Goal: Check status: Check status

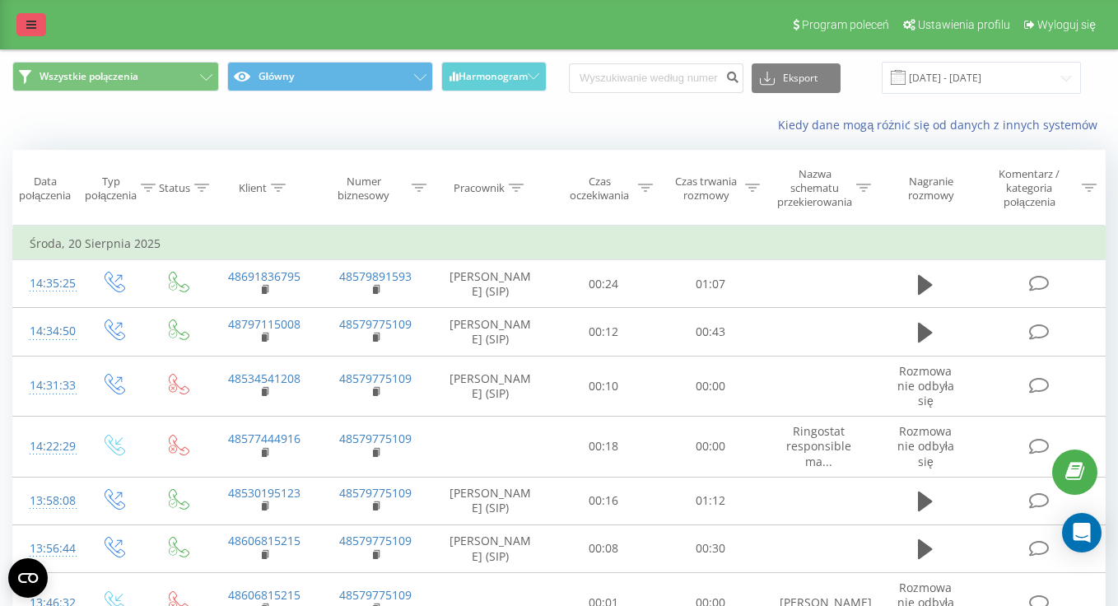
click at [30, 27] on icon at bounding box center [31, 25] width 10 height 12
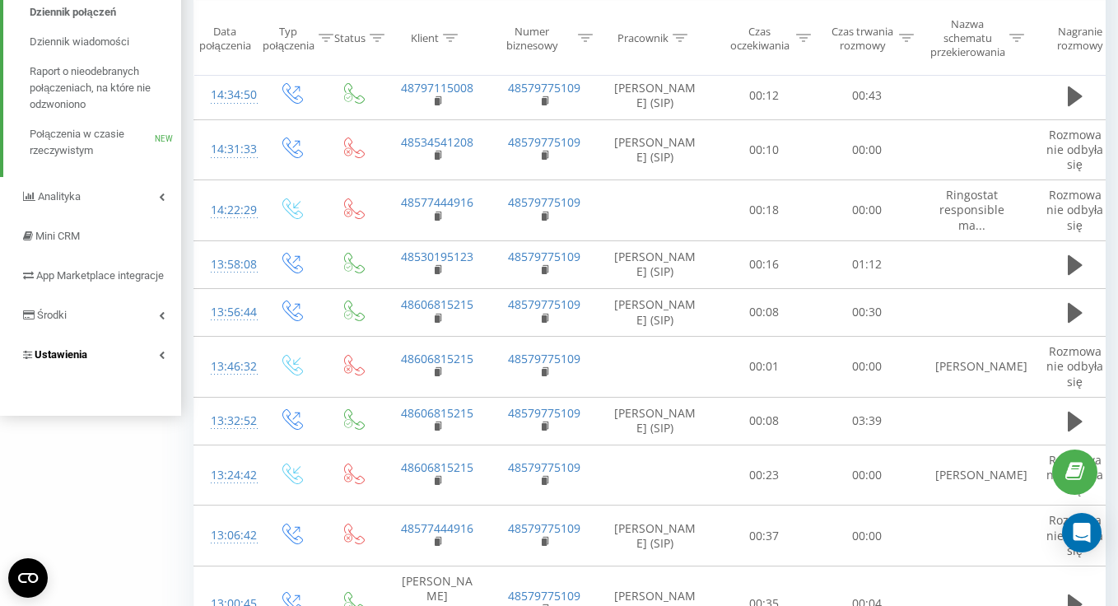
click at [129, 374] on link "Ustawienia" at bounding box center [90, 355] width 181 height 40
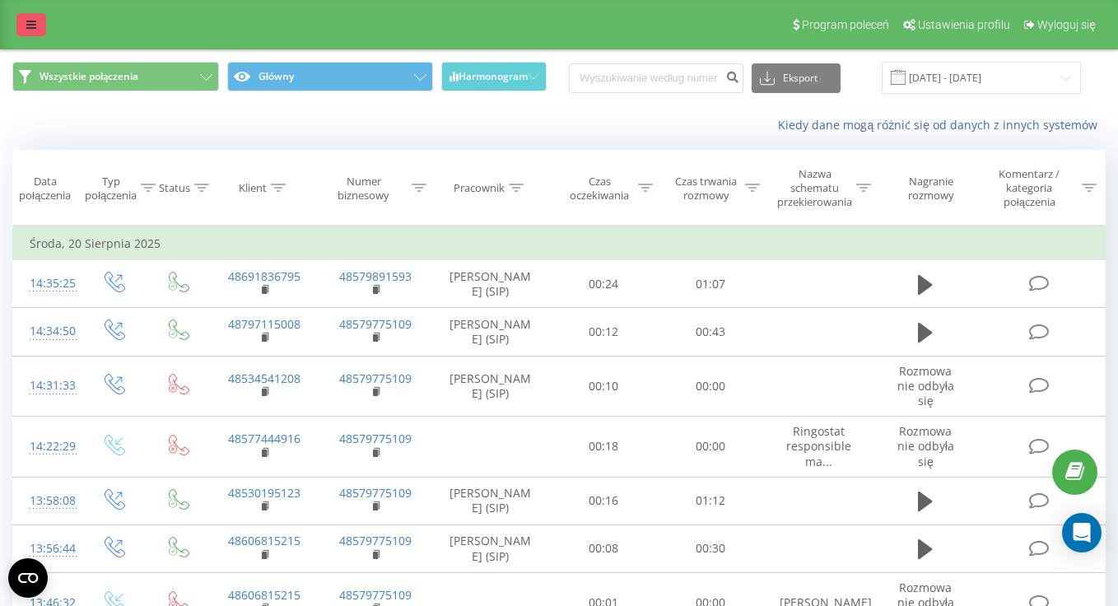
click at [33, 26] on icon at bounding box center [31, 25] width 10 height 12
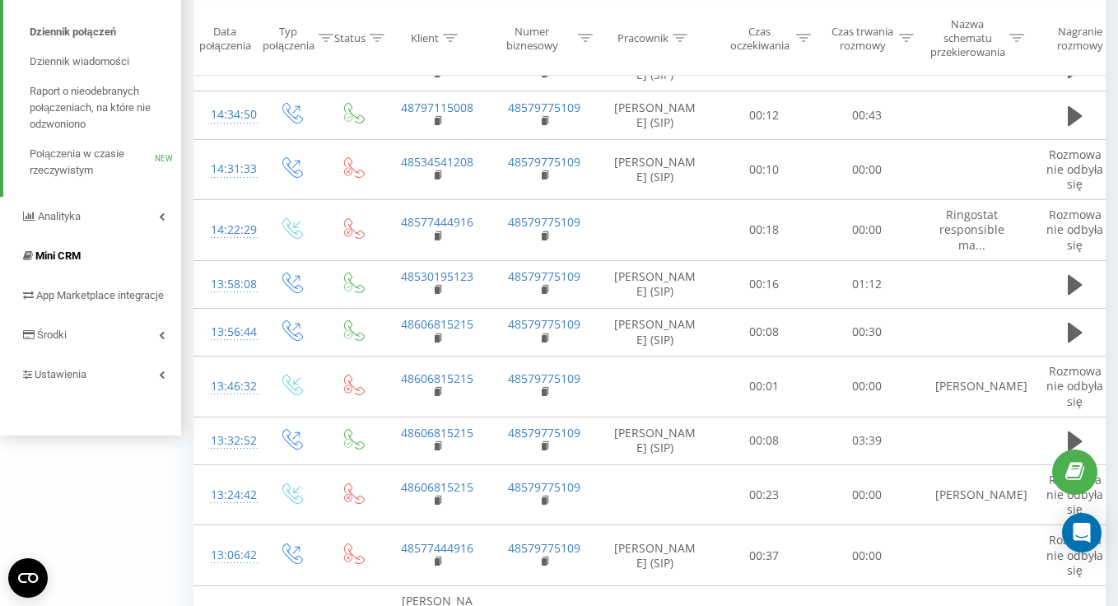
scroll to position [186, 0]
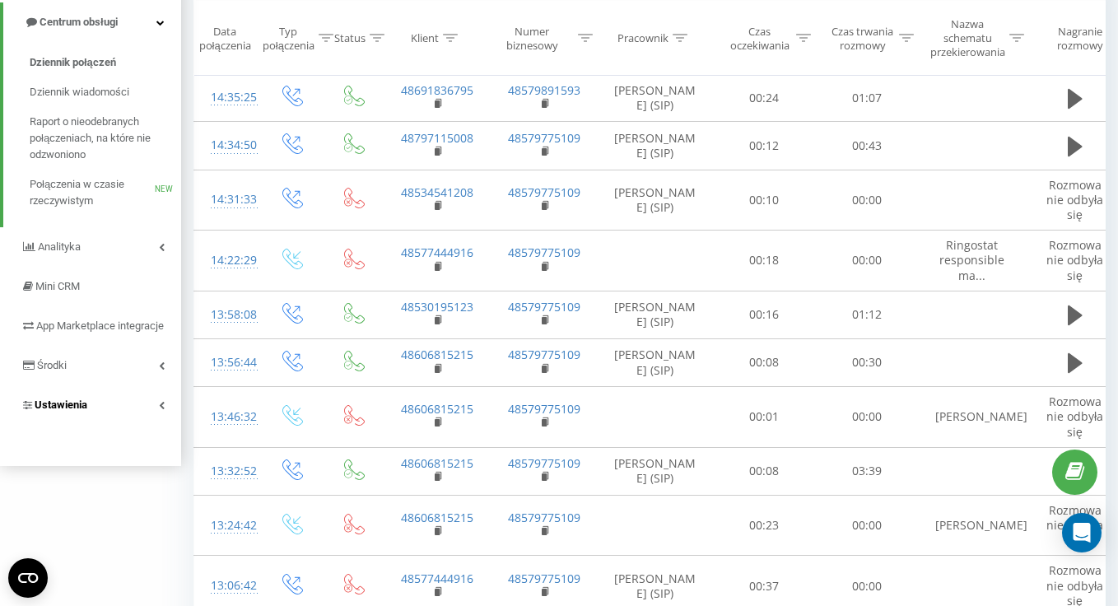
click at [94, 412] on link "Ustawienia" at bounding box center [90, 405] width 181 height 40
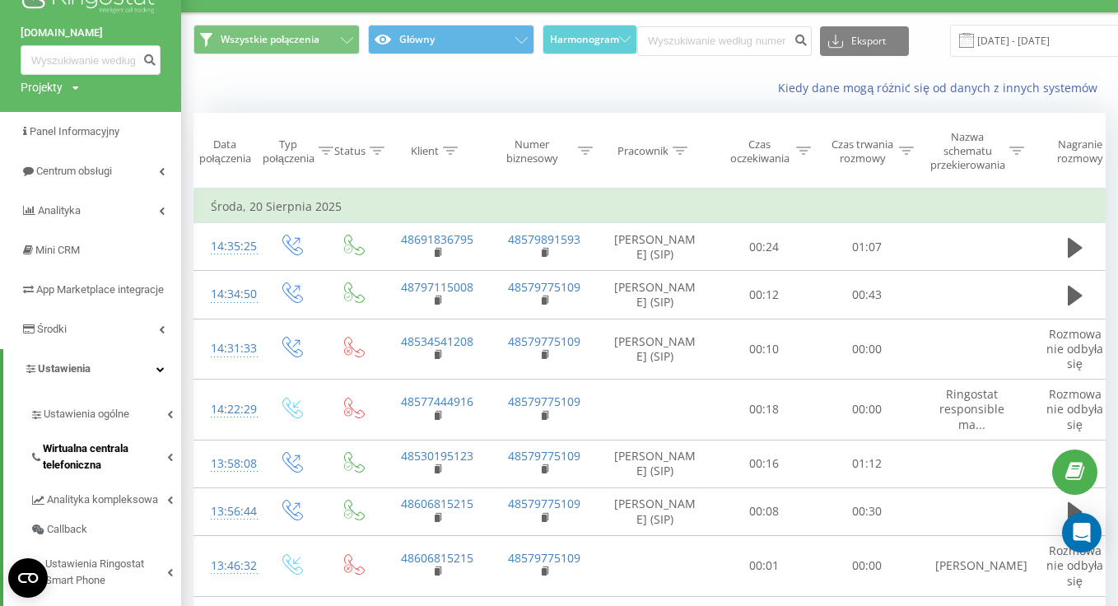
scroll to position [0, 0]
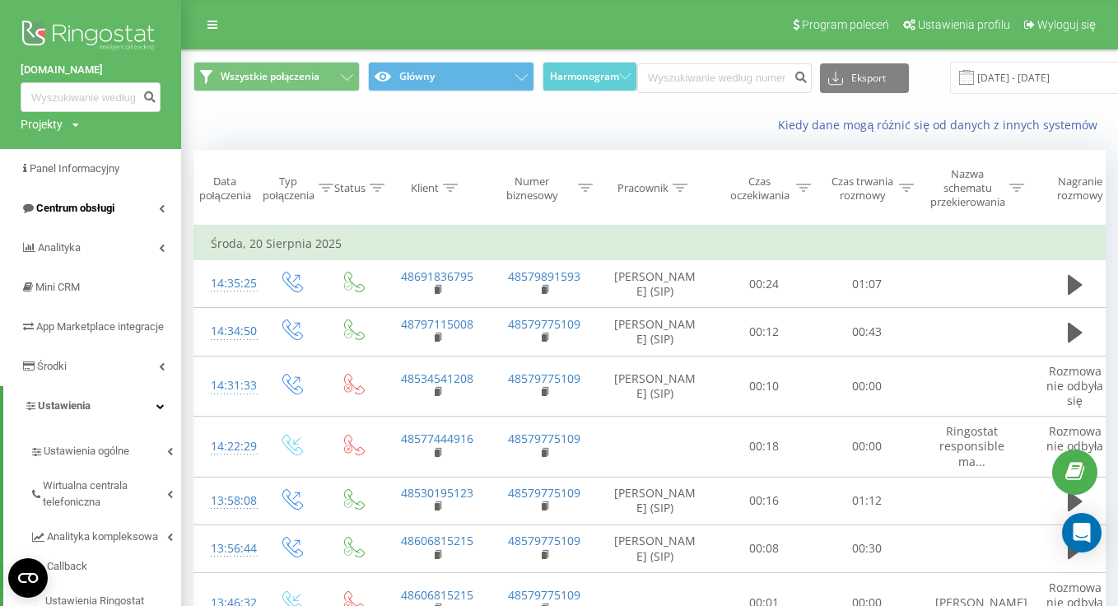
click at [91, 211] on span "Centrum obsługi" at bounding box center [75, 208] width 78 height 12
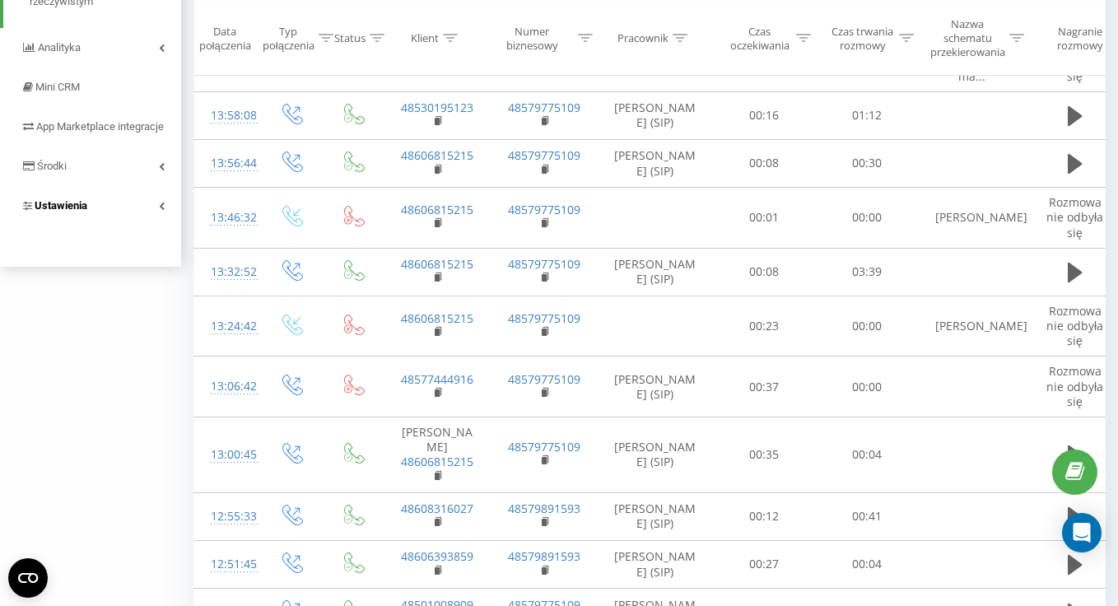
click at [98, 218] on link "Ustawienia" at bounding box center [90, 206] width 181 height 40
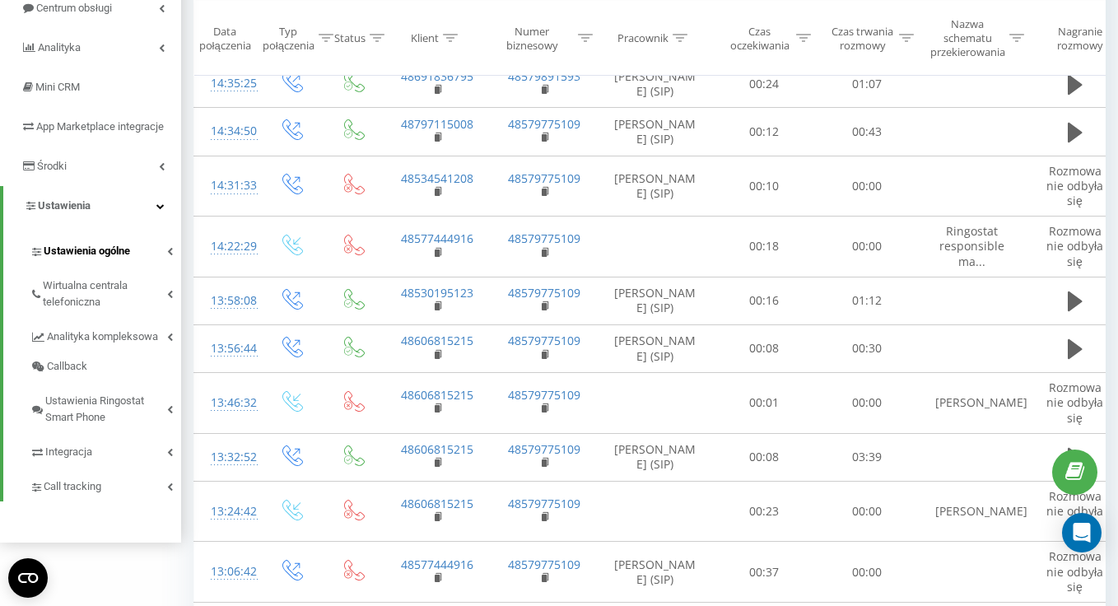
click at [104, 259] on span "Ustawienia ogólne" at bounding box center [87, 251] width 86 height 16
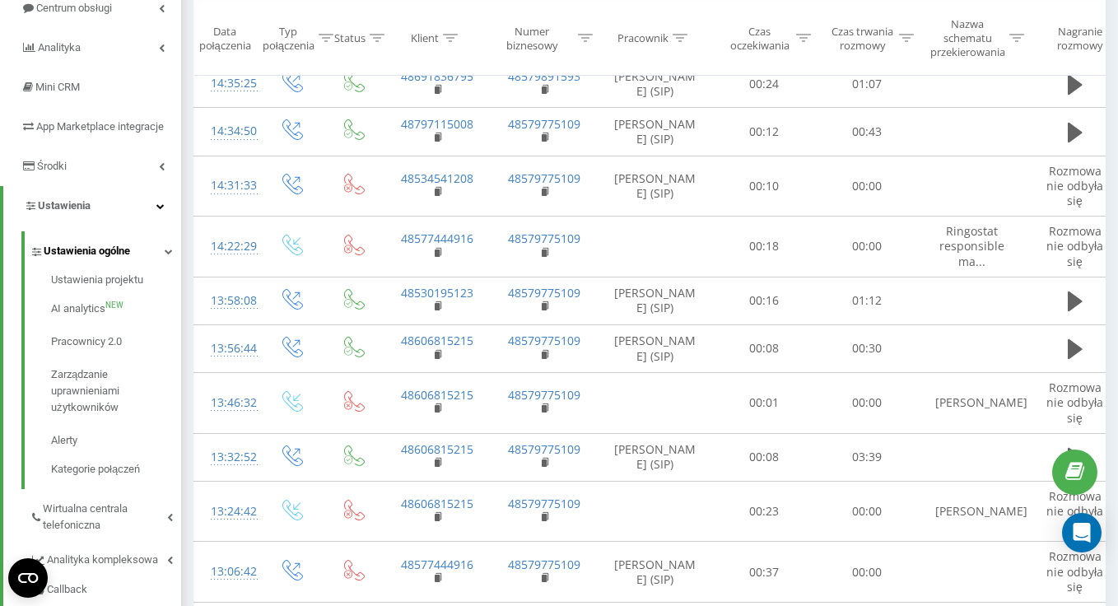
scroll to position [221, 0]
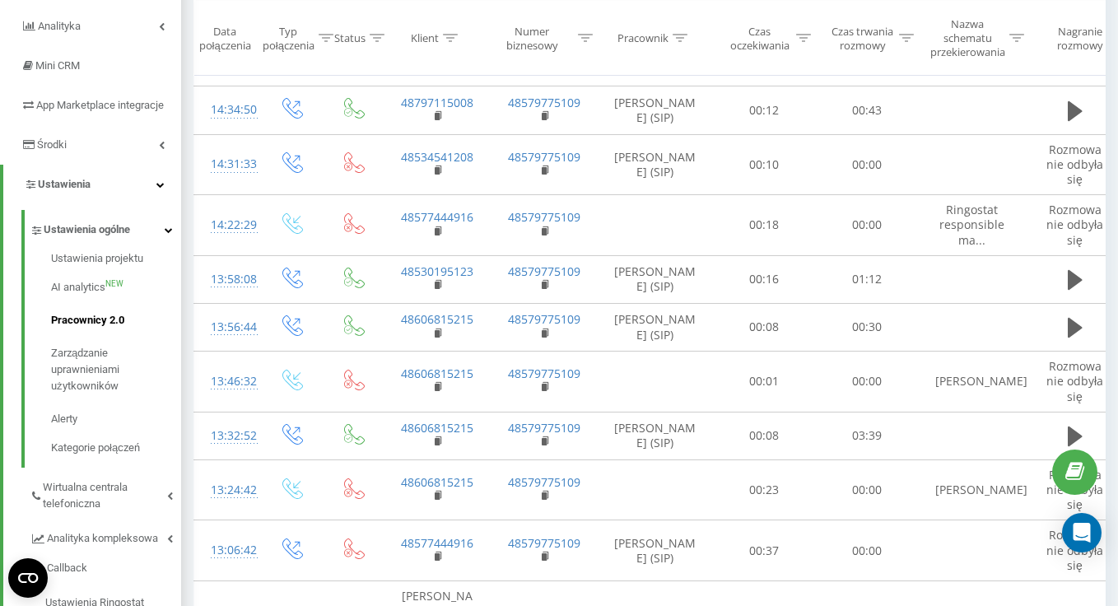
click at [81, 328] on span "Pracownicy 2.0" at bounding box center [87, 320] width 73 height 16
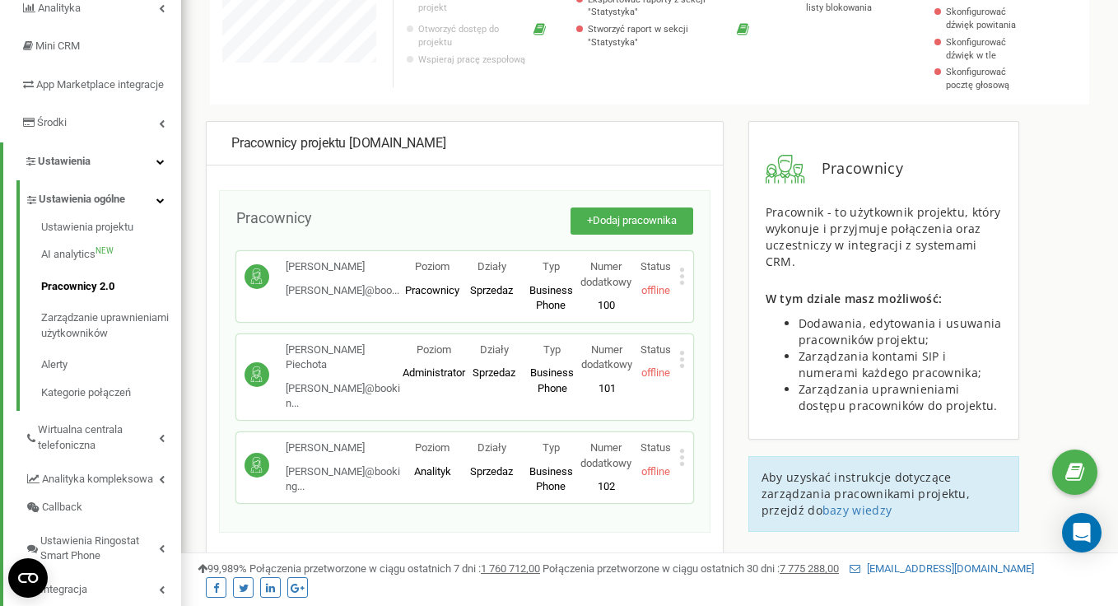
scroll to position [229, 0]
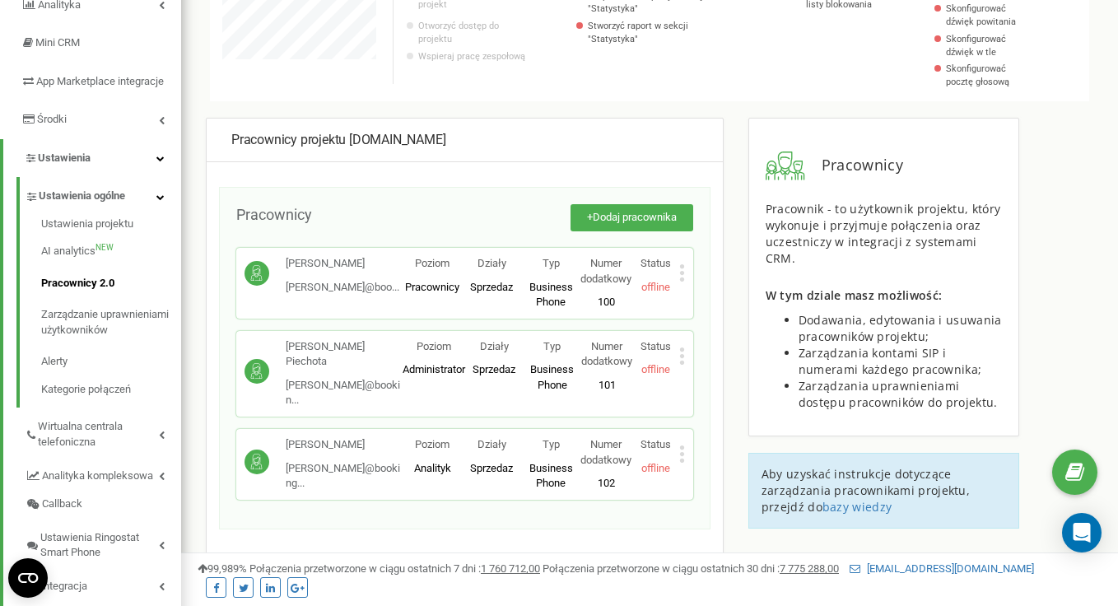
click at [665, 367] on span "offline" at bounding box center [655, 369] width 29 height 12
click at [683, 353] on icon at bounding box center [682, 355] width 6 height 17
click at [734, 295] on div "Pracownicy projektu bookingsolutions.pl Pracownicy + Dodaj pracownika Iga Kaźmi…" at bounding box center [649, 465] width 912 height 694
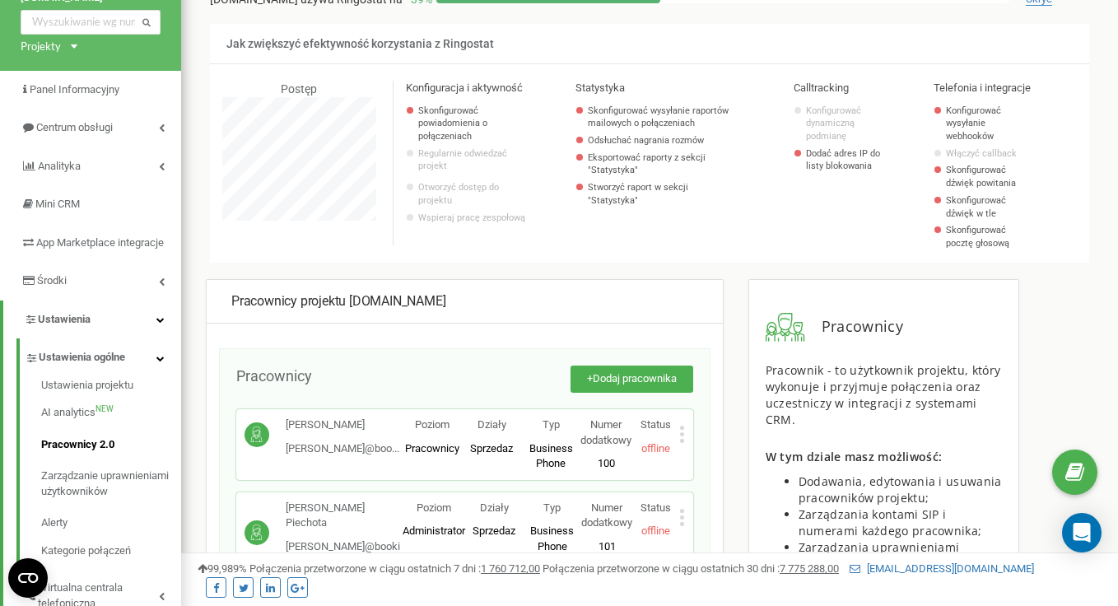
scroll to position [0, 0]
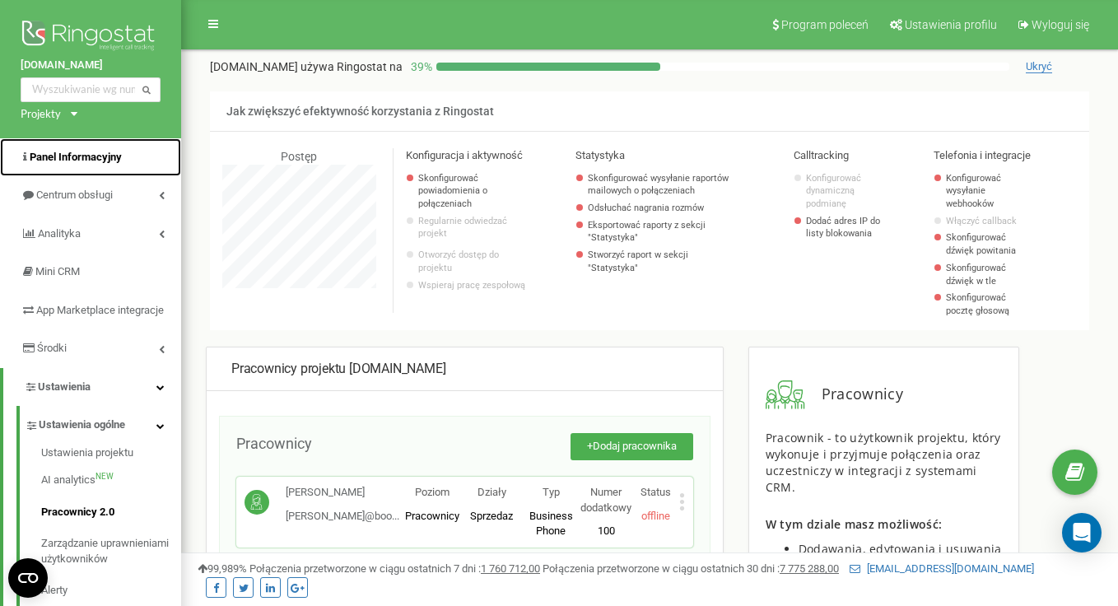
click at [84, 162] on span "Panel Informacyjny" at bounding box center [76, 157] width 92 height 12
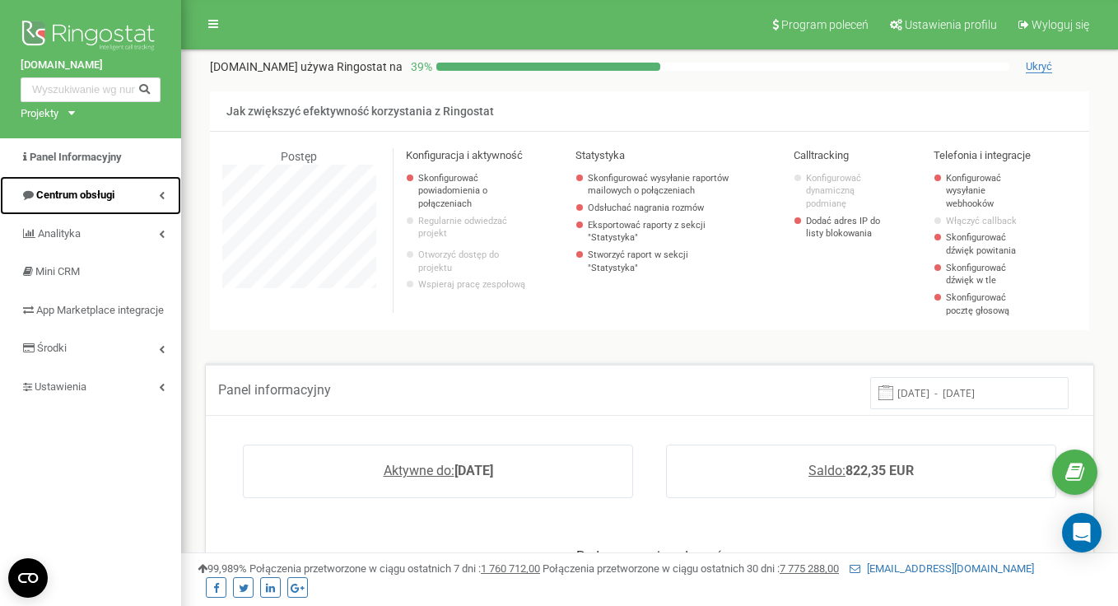
click at [77, 190] on span "Centrum obsługi" at bounding box center [75, 194] width 78 height 12
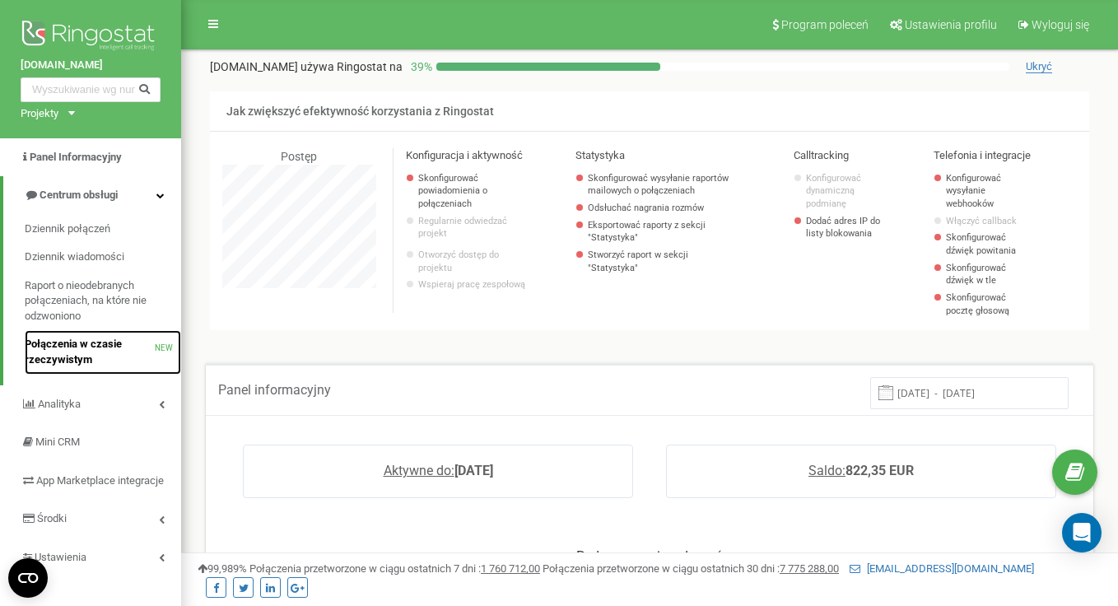
click at [95, 353] on span "Połączenia w czasie rzeczywistym" at bounding box center [90, 352] width 130 height 30
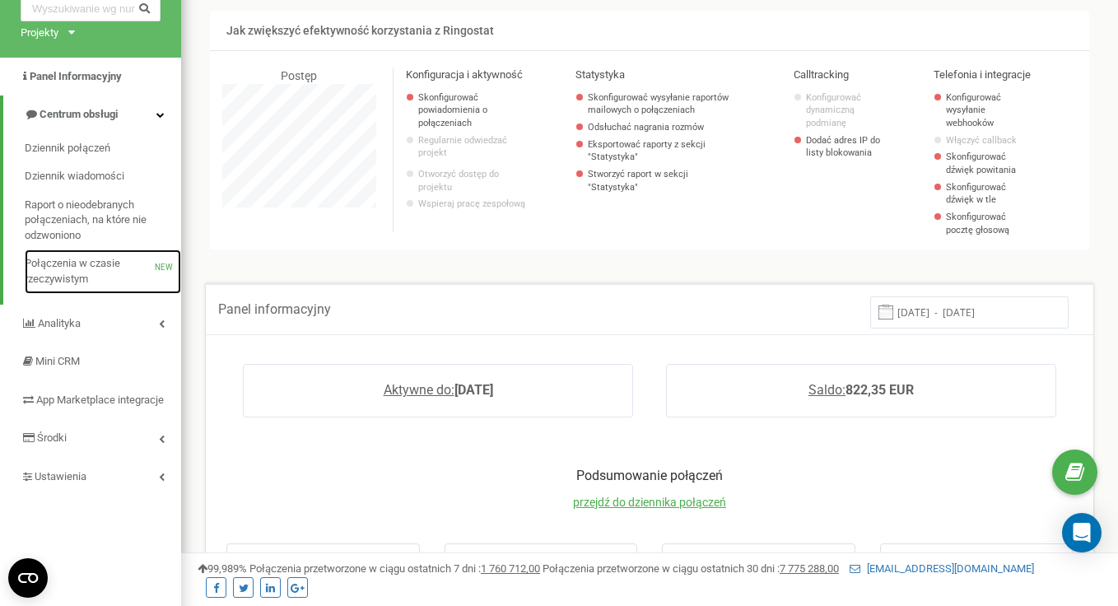
scroll to position [128, 0]
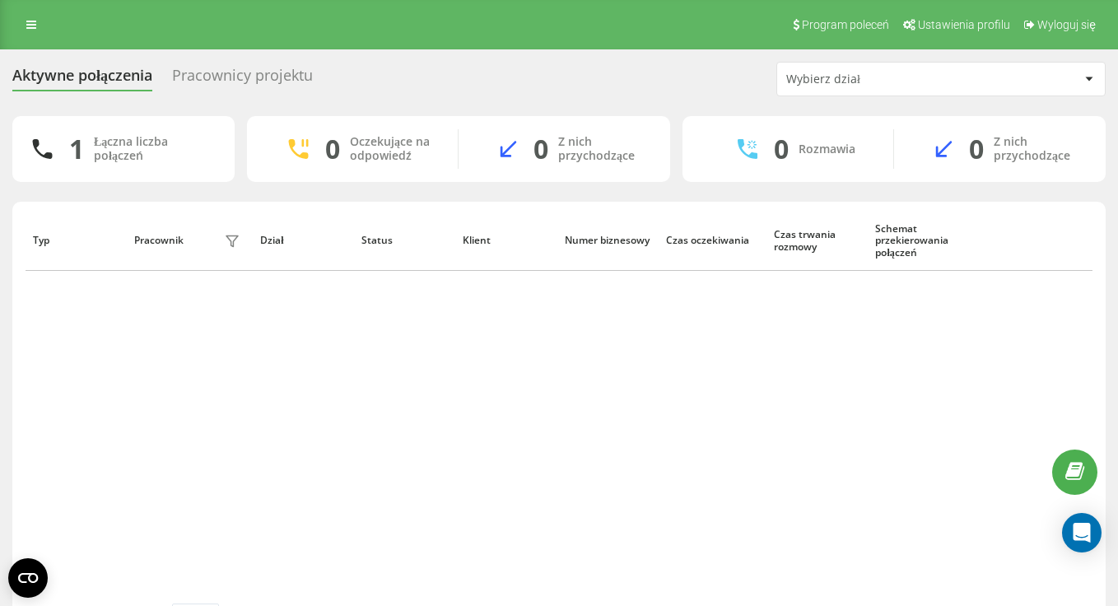
click at [283, 74] on div "Pracownicy projektu" at bounding box center [242, 80] width 141 height 26
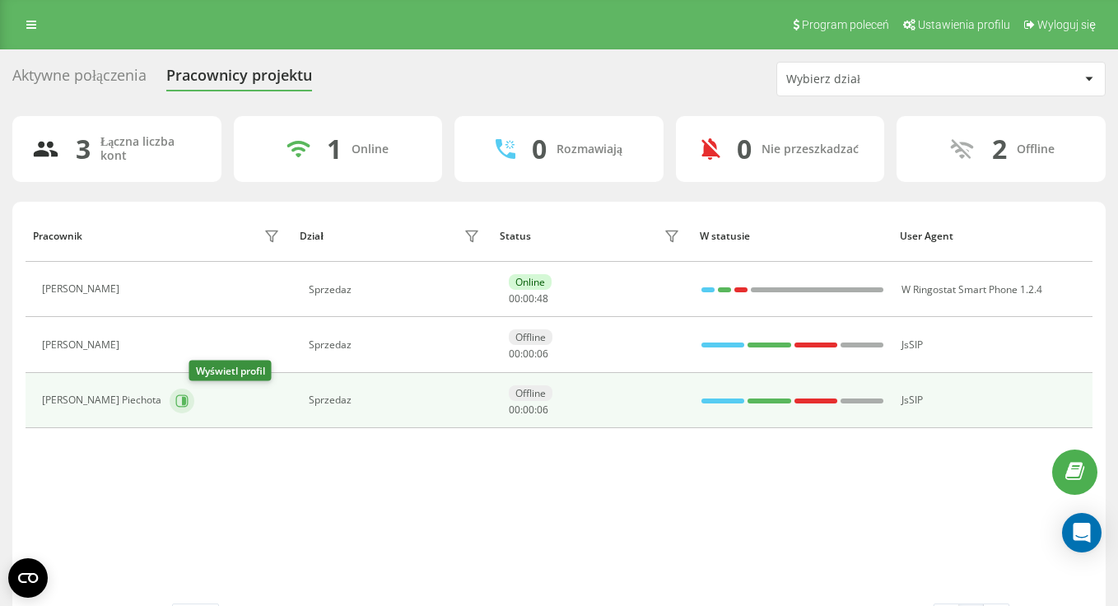
click at [188, 400] on icon at bounding box center [181, 400] width 13 height 13
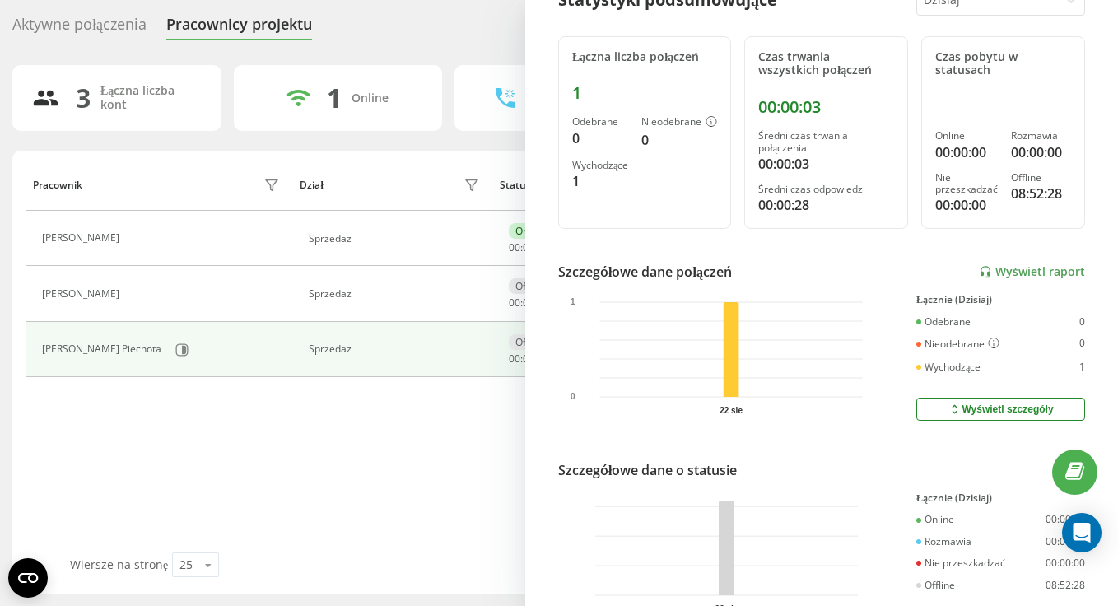
scroll to position [307, 0]
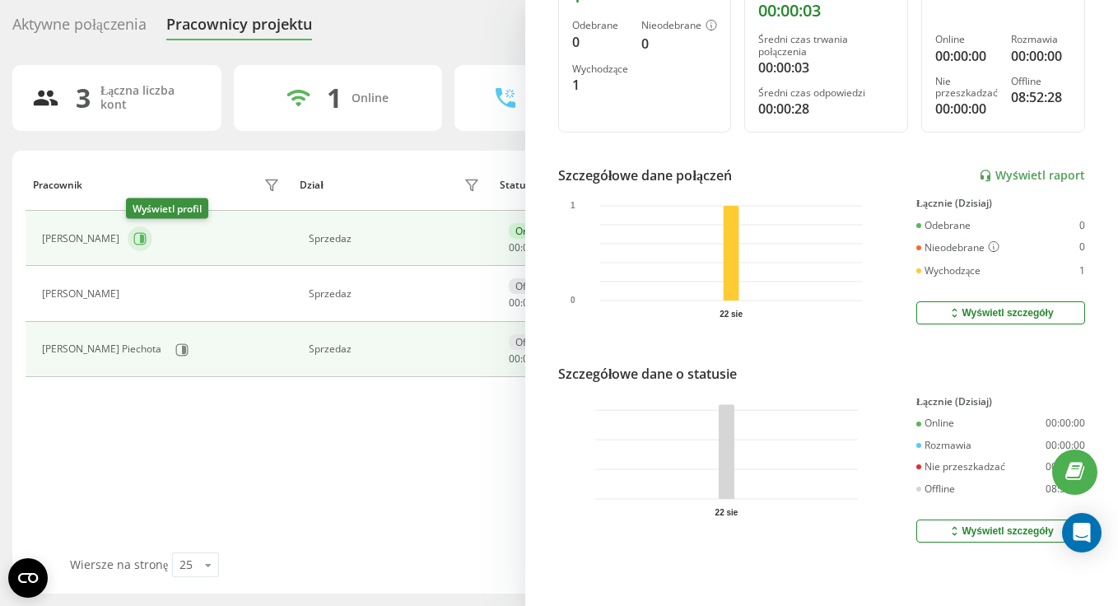
click at [140, 237] on icon at bounding box center [142, 239] width 4 height 8
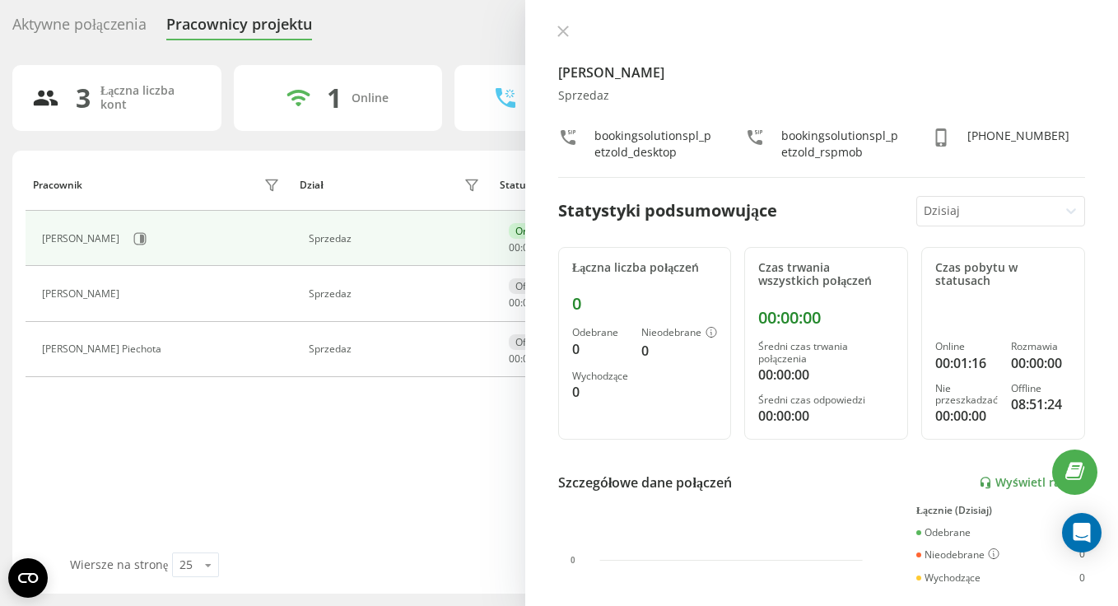
click at [976, 197] on div "Dzisiaj" at bounding box center [987, 211] width 141 height 29
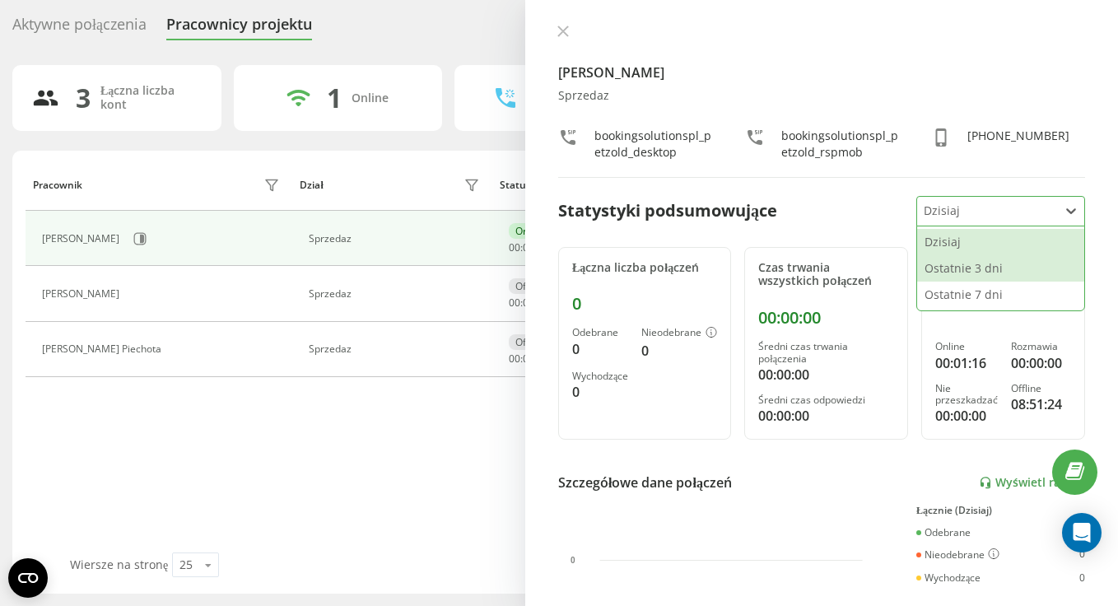
click at [971, 270] on div "Ostatnie 3 dni" at bounding box center [1000, 268] width 167 height 26
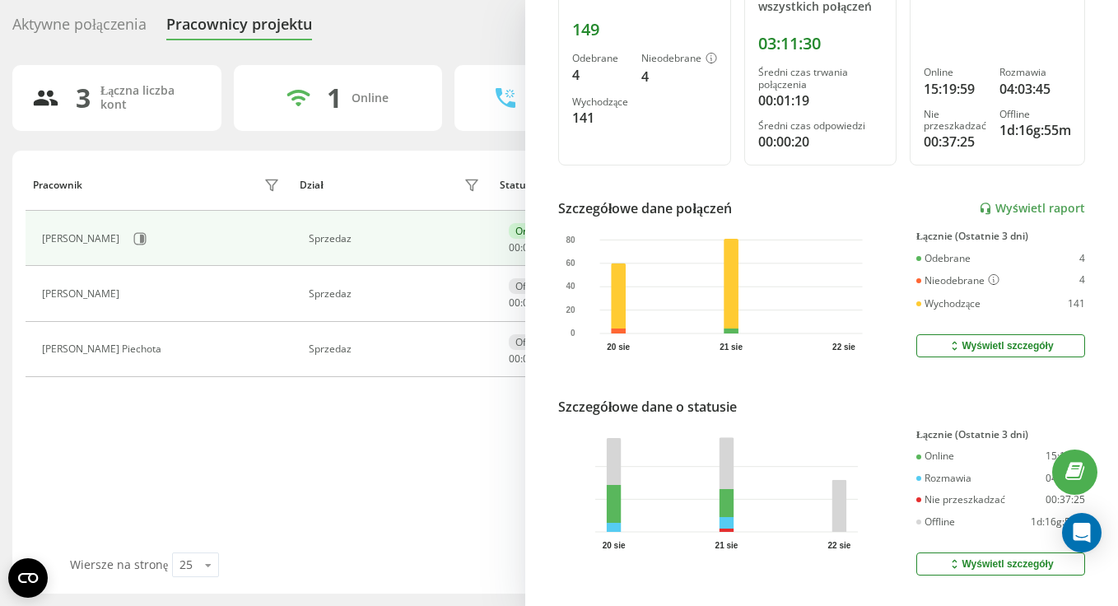
scroll to position [307, 0]
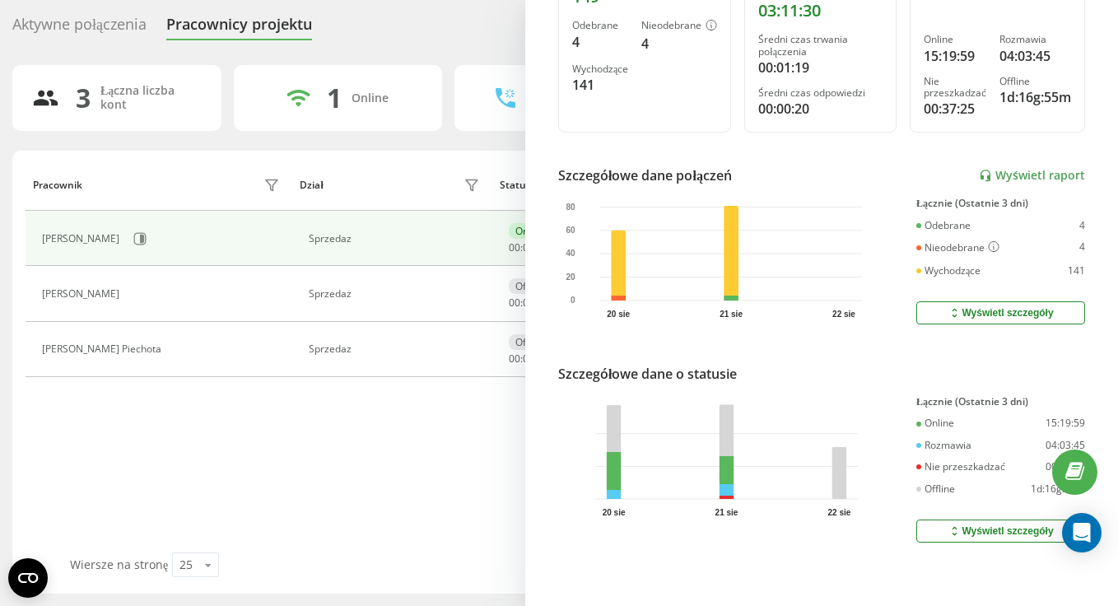
click at [445, 16] on div "Aktywne połączenia Pracownicy projektu Wybierz dział" at bounding box center [558, 28] width 1093 height 35
click at [51, 21] on div "Aktywne połączenia" at bounding box center [79, 29] width 134 height 26
